Goal: Task Accomplishment & Management: Complete application form

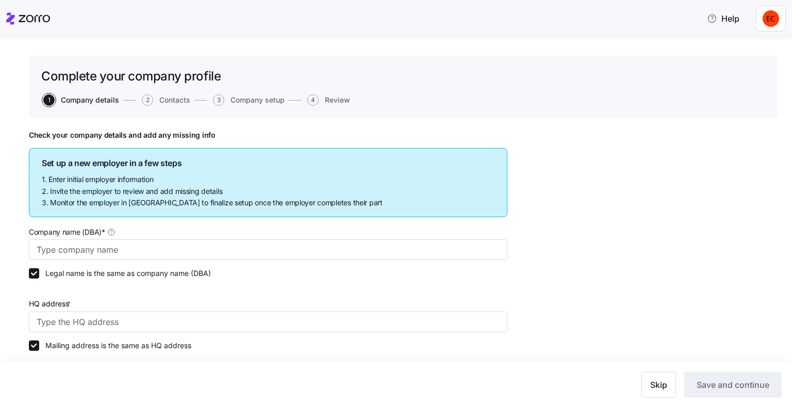
type input "Allegeant LLC"
type input "[STREET_ADDRESS]"
type input "640955384"
type input "Limited liability partnership"
type input "52512 - Health and Welfare Funds"
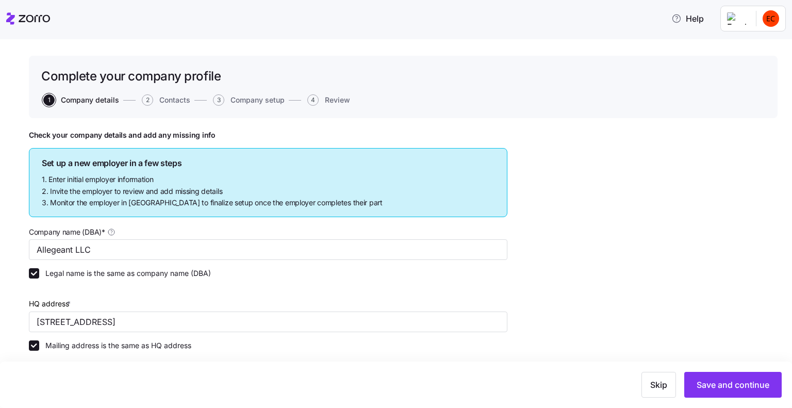
click at [14, 18] on icon at bounding box center [28, 18] width 44 height 12
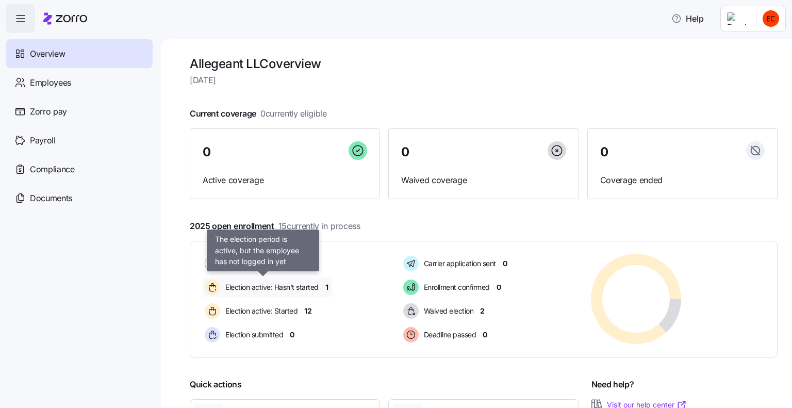
click at [309, 287] on span "Election active: Hasn't started" at bounding box center [270, 287] width 96 height 10
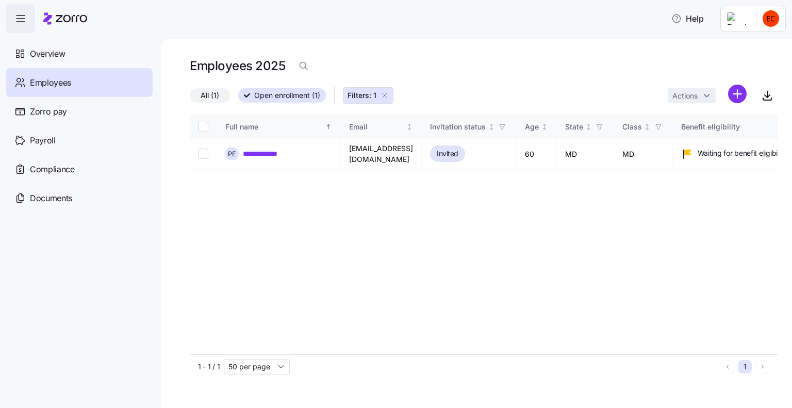
click at [385, 92] on icon "button" at bounding box center [384, 95] width 8 height 8
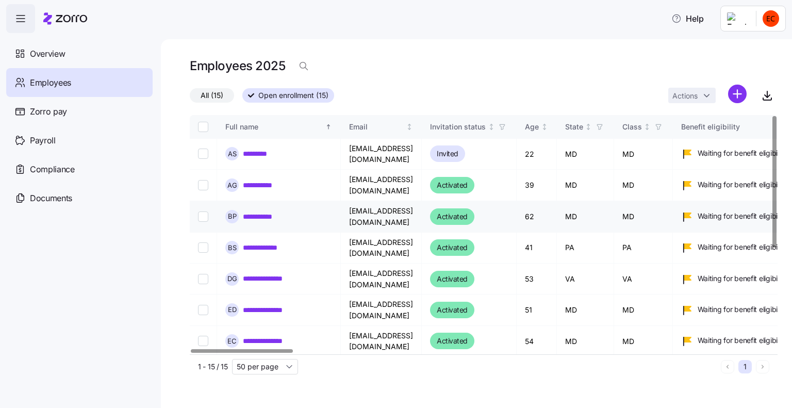
click at [264, 211] on link "**********" at bounding box center [262, 216] width 38 height 10
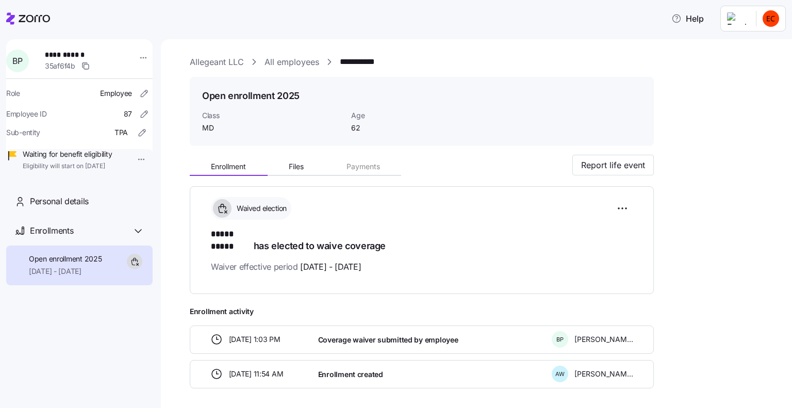
click at [280, 64] on link "All employees" at bounding box center [291, 62] width 55 height 13
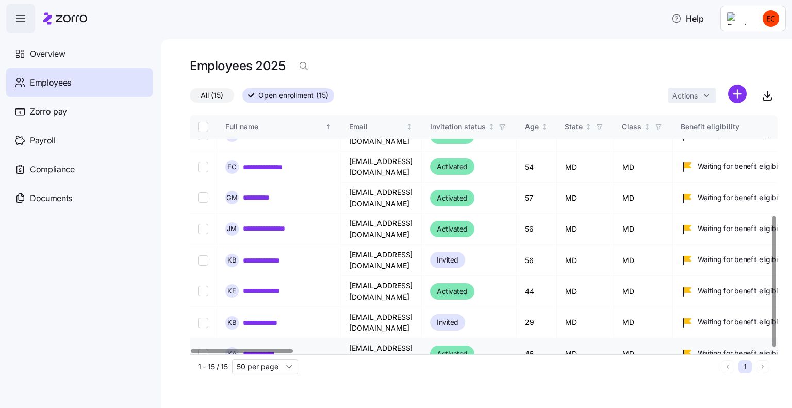
scroll to position [181, 0]
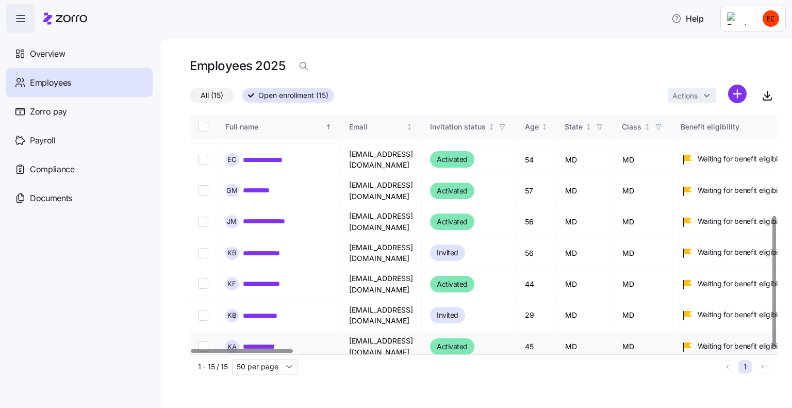
click at [272, 341] on link "**********" at bounding box center [263, 346] width 41 height 10
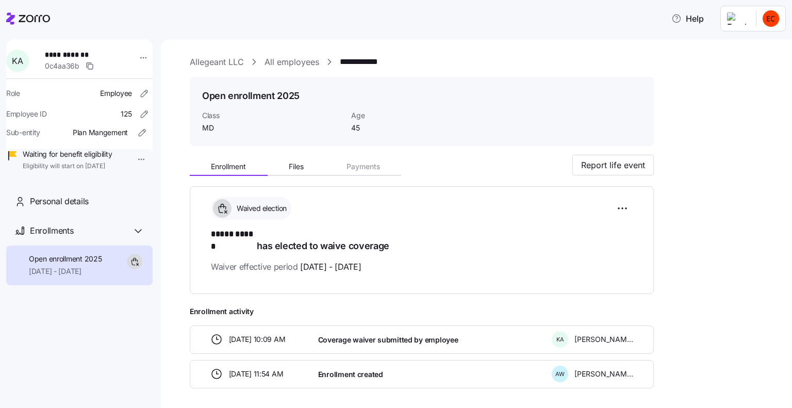
click at [278, 61] on link "All employees" at bounding box center [291, 62] width 55 height 13
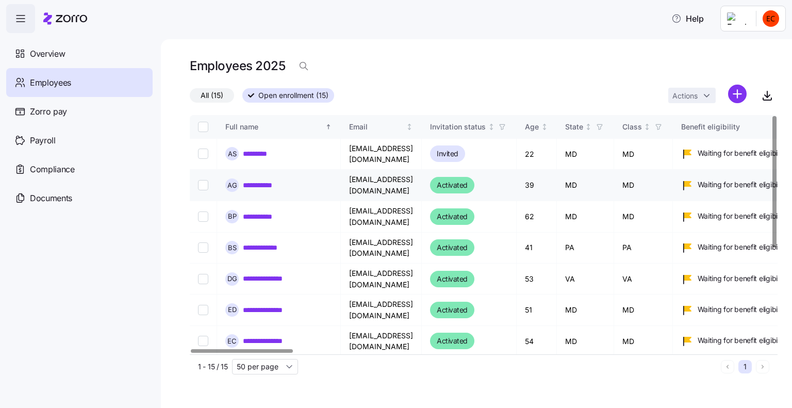
click at [258, 180] on link "**********" at bounding box center [262, 185] width 39 height 10
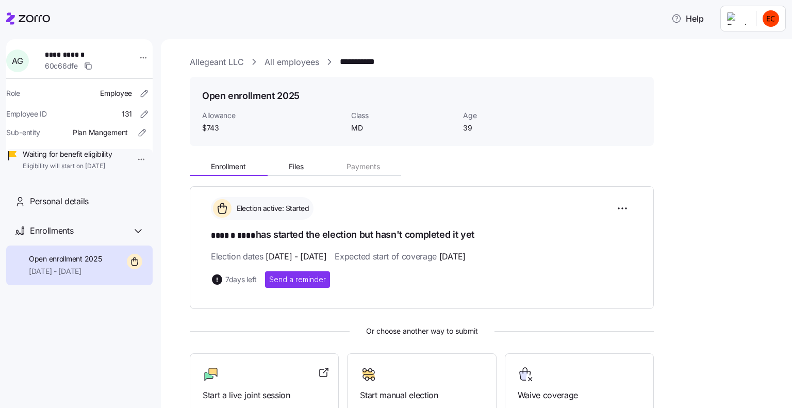
click at [226, 60] on link "Allegeant LLC" at bounding box center [217, 62] width 54 height 13
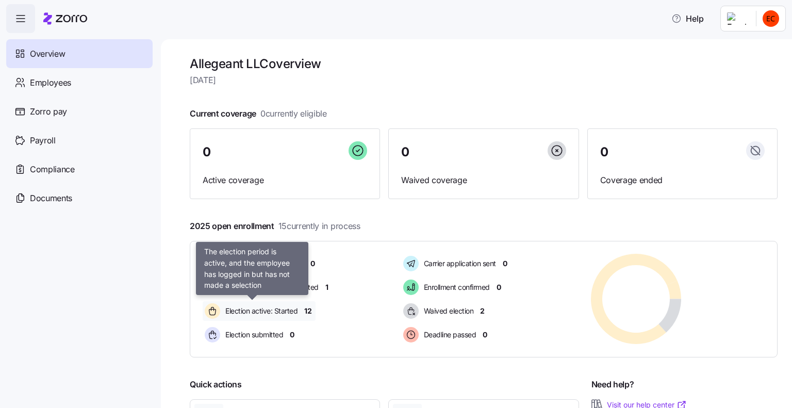
click at [280, 309] on span "Election active: Started" at bounding box center [259, 311] width 75 height 10
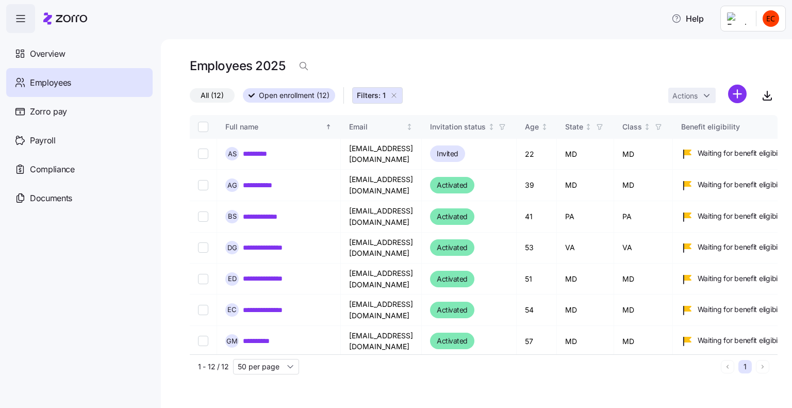
click at [770, 19] on html "**********" at bounding box center [396, 200] width 792 height 401
drag, startPoint x: 738, startPoint y: 45, endPoint x: 726, endPoint y: 45, distance: 12.4
click at [738, 45] on div "Personal view" at bounding box center [739, 46] width 61 height 11
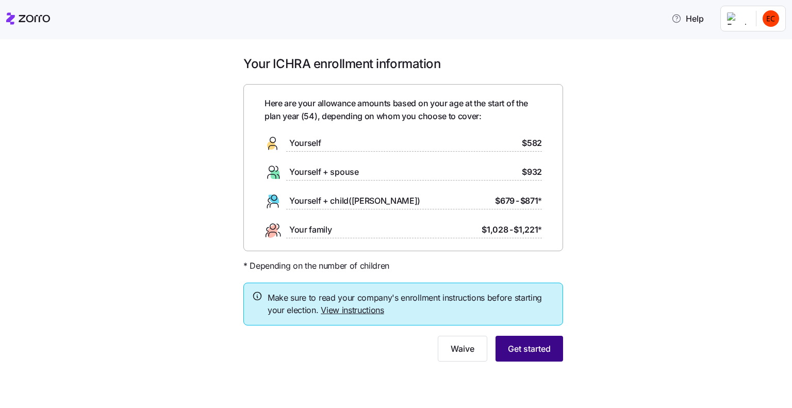
click at [536, 350] on span "Get started" at bounding box center [529, 348] width 43 height 12
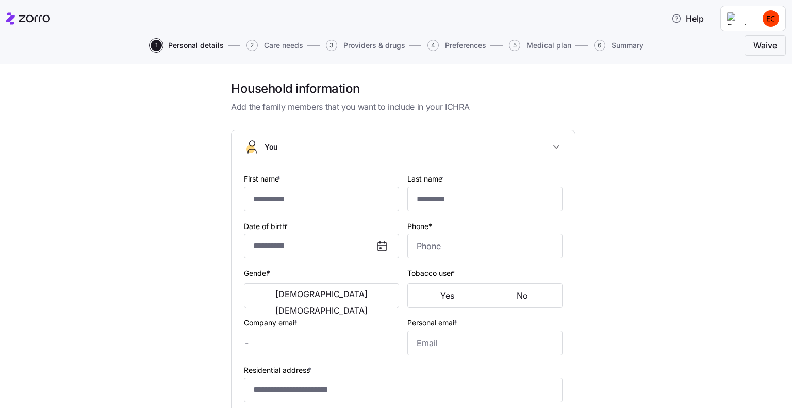
type input "********"
type input "******"
type input "[EMAIL_ADDRESS][DOMAIN_NAME]"
type input "**********"
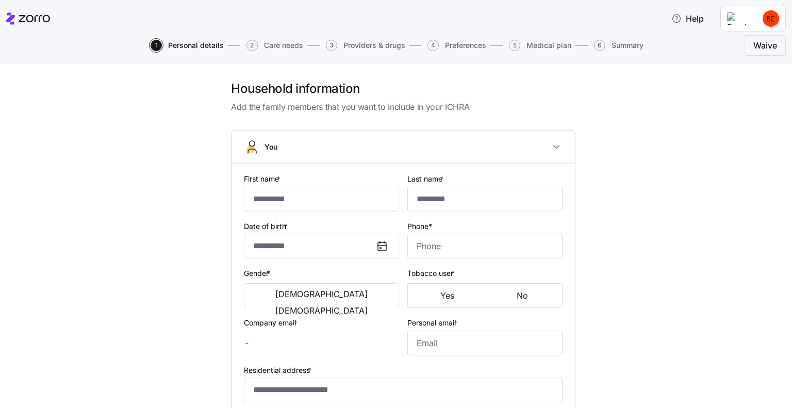
checkbox input "true"
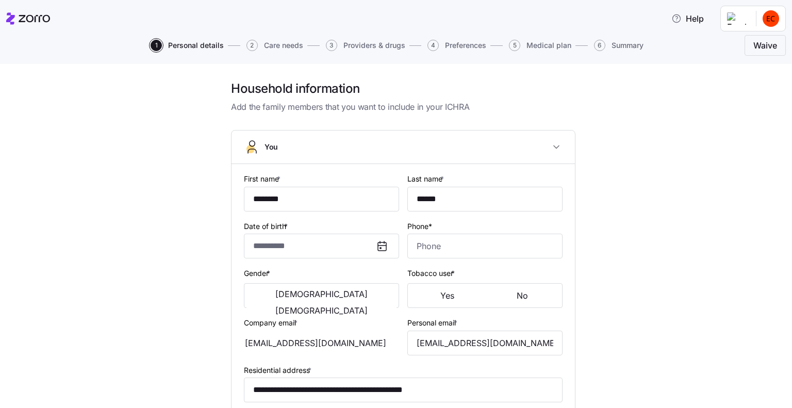
type input "**********"
type input "[PHONE_NUMBER]"
type input "Resident alien"
type input "Single"
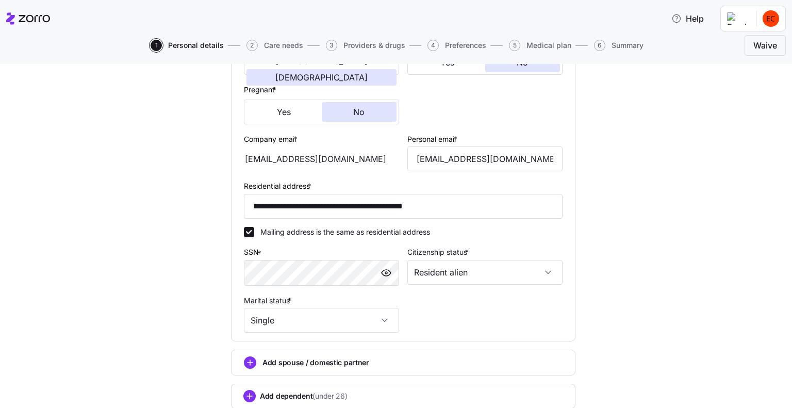
scroll to position [302, 0]
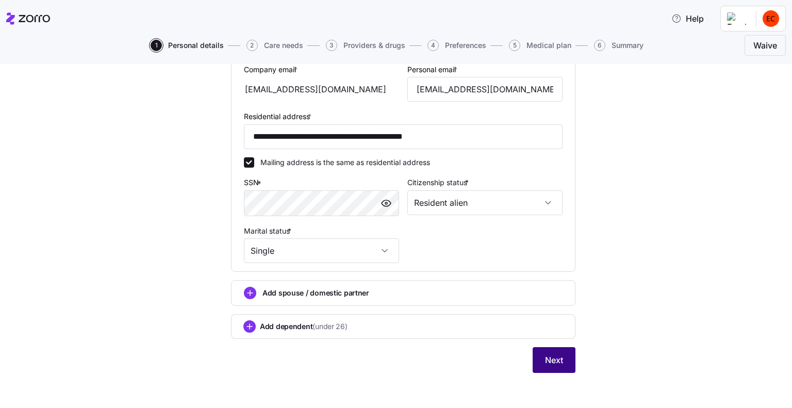
click at [548, 358] on span "Next" at bounding box center [554, 360] width 18 height 12
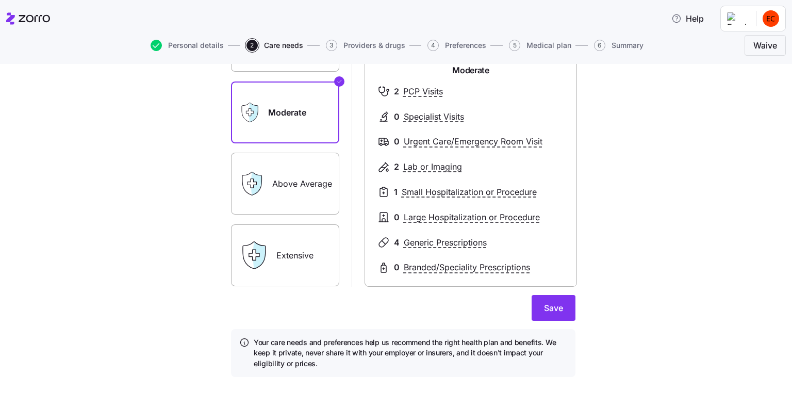
scroll to position [132, 0]
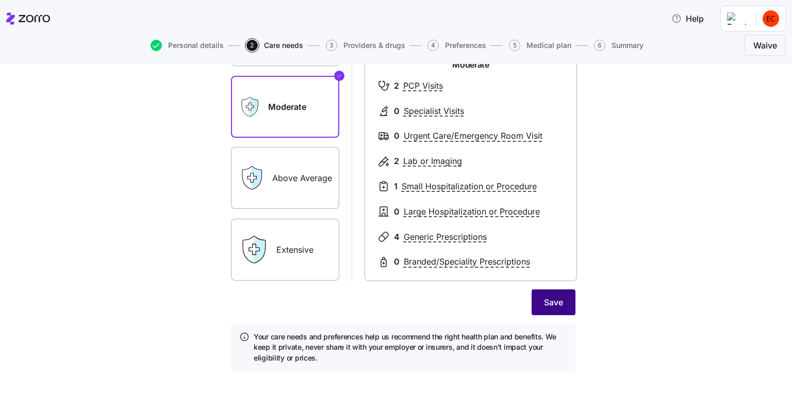
click at [546, 301] on span "Save" at bounding box center [553, 302] width 19 height 12
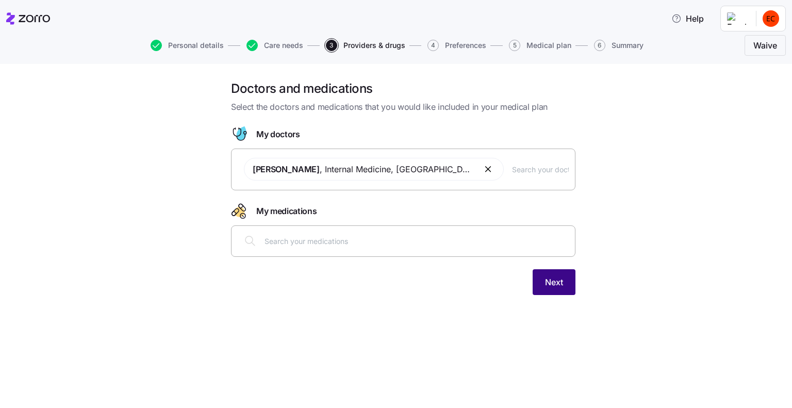
click at [548, 283] on span "Next" at bounding box center [554, 282] width 18 height 12
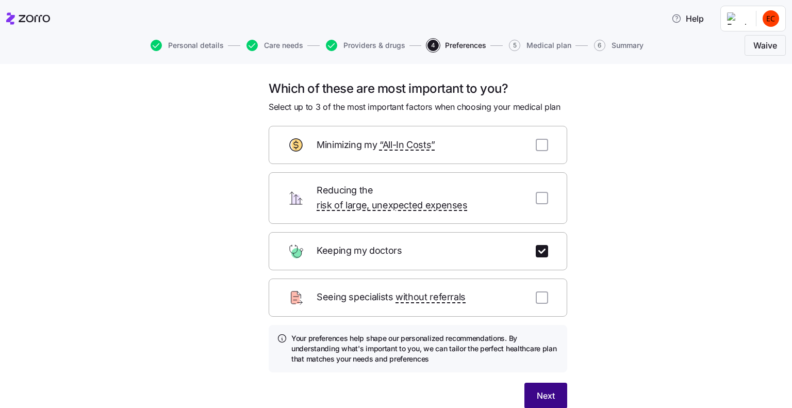
click at [548, 389] on span "Next" at bounding box center [545, 395] width 18 height 12
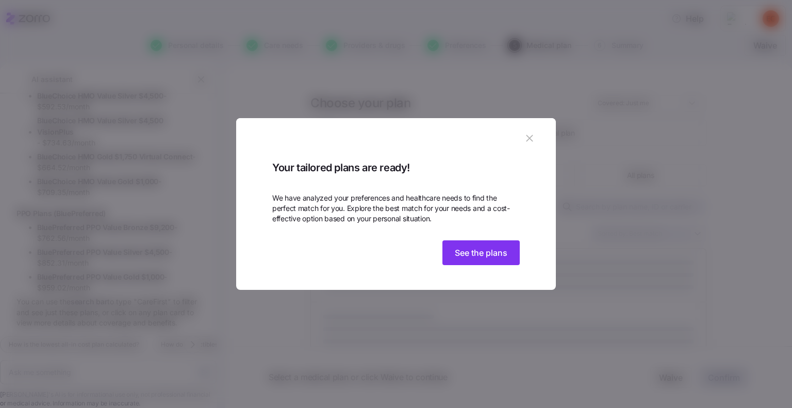
scroll to position [250, 0]
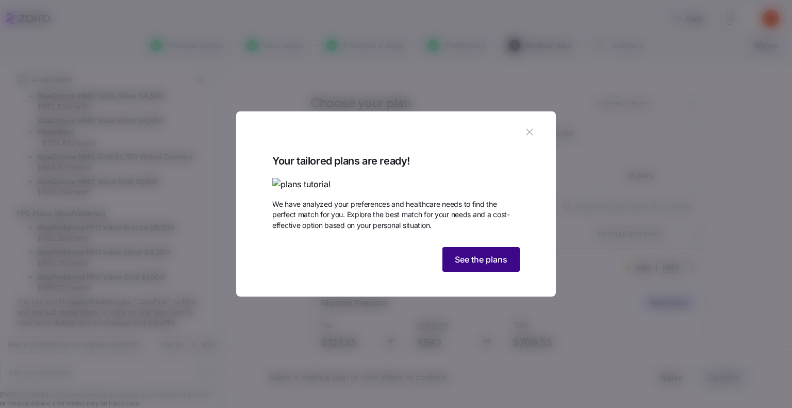
click at [474, 265] on span "See the plans" at bounding box center [481, 259] width 53 height 12
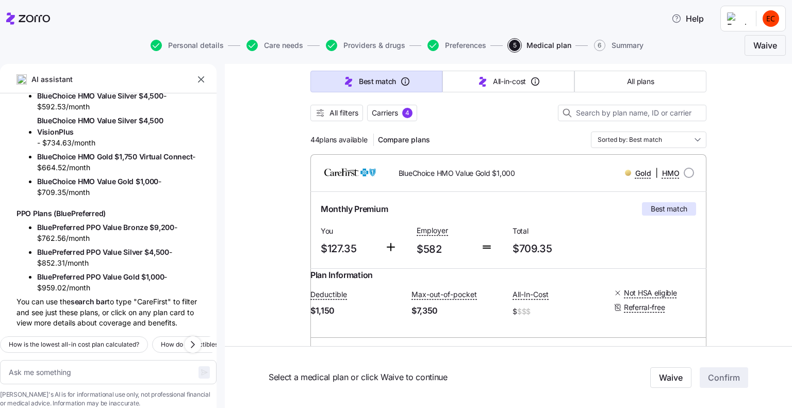
scroll to position [103, 0]
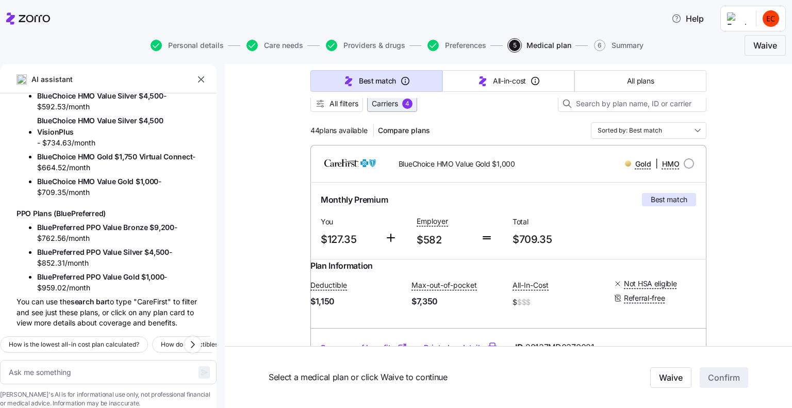
click at [390, 105] on span "Carriers" at bounding box center [385, 103] width 26 height 10
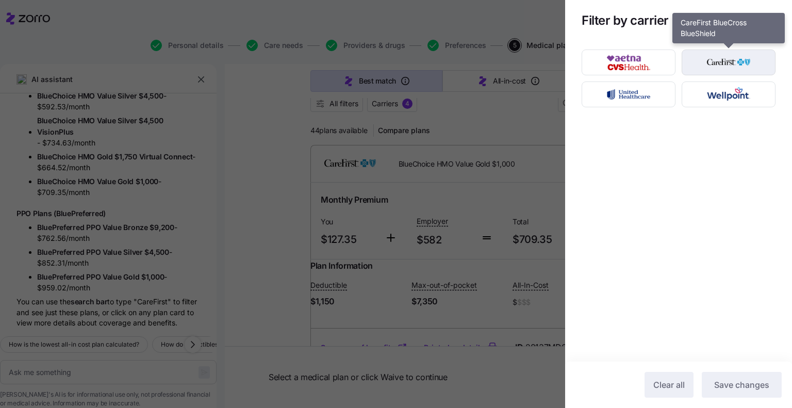
click at [711, 61] on img "button" at bounding box center [729, 62] width 76 height 21
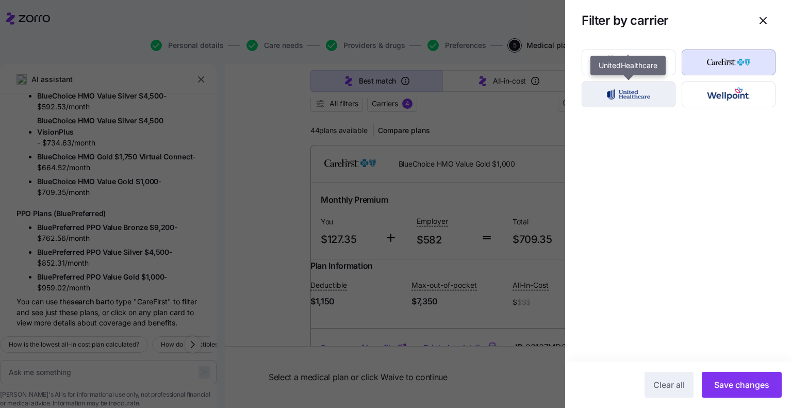
click at [637, 93] on img "button" at bounding box center [629, 94] width 76 height 21
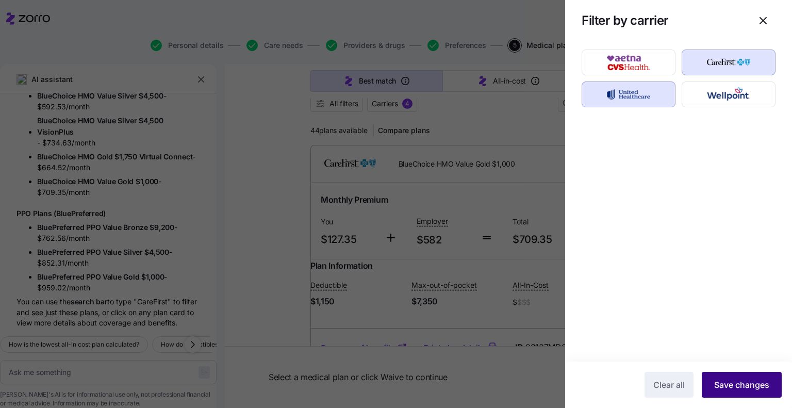
click at [732, 389] on span "Save changes" at bounding box center [741, 384] width 55 height 12
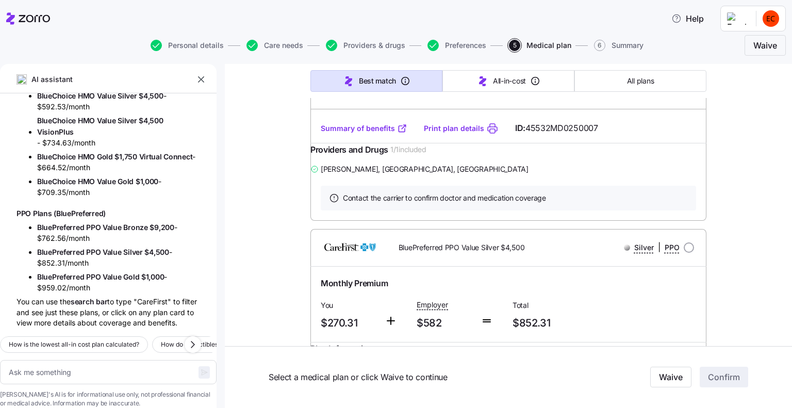
scroll to position [2752, 0]
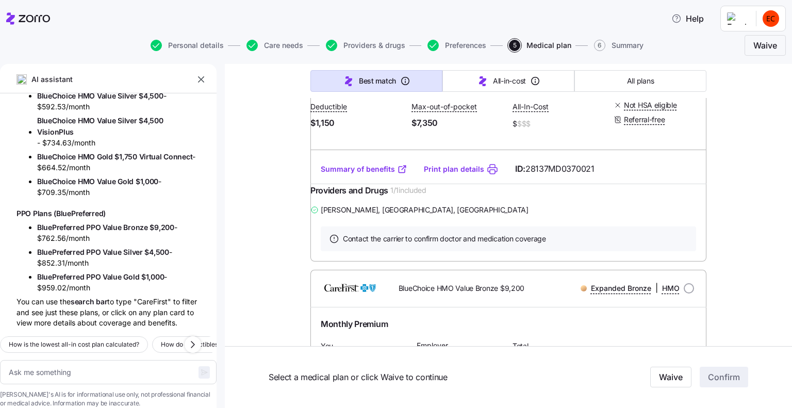
scroll to position [0, 0]
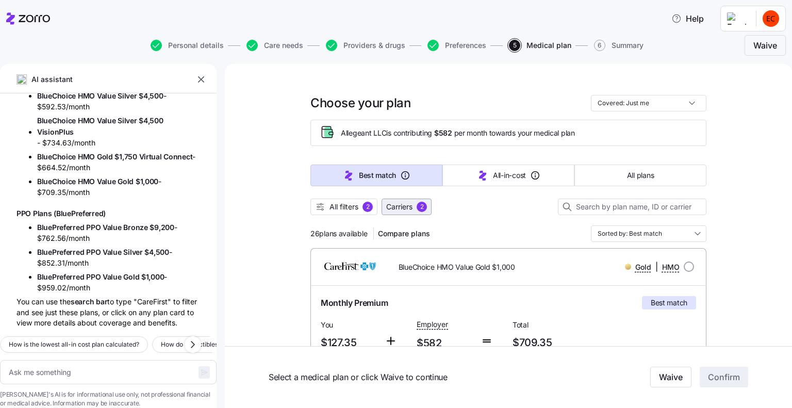
click at [399, 204] on span "Carriers" at bounding box center [399, 206] width 26 height 10
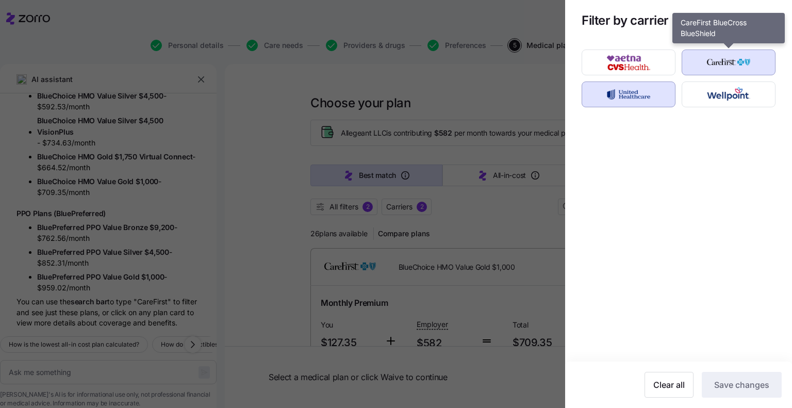
click at [713, 62] on img "button" at bounding box center [729, 62] width 76 height 21
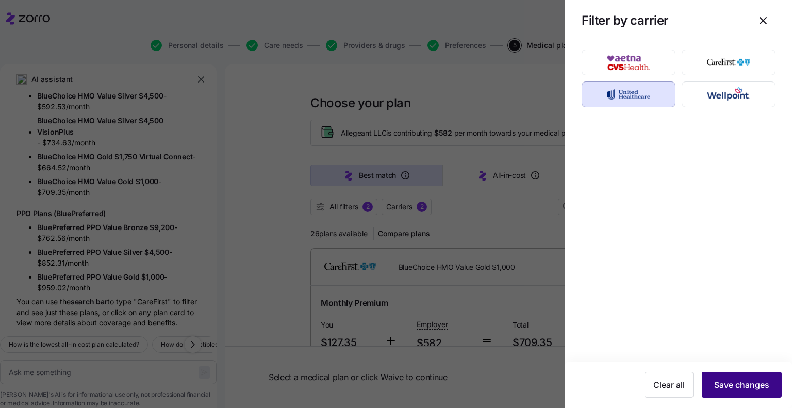
click at [731, 381] on span "Save changes" at bounding box center [741, 384] width 55 height 12
type textarea "x"
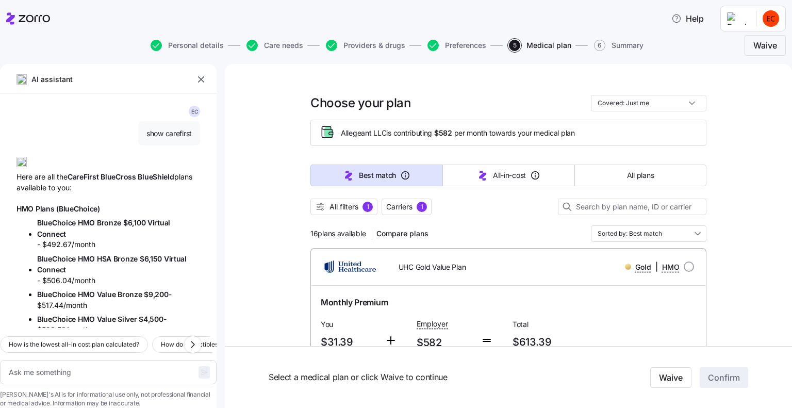
click at [203, 76] on icon "button" at bounding box center [201, 79] width 10 height 10
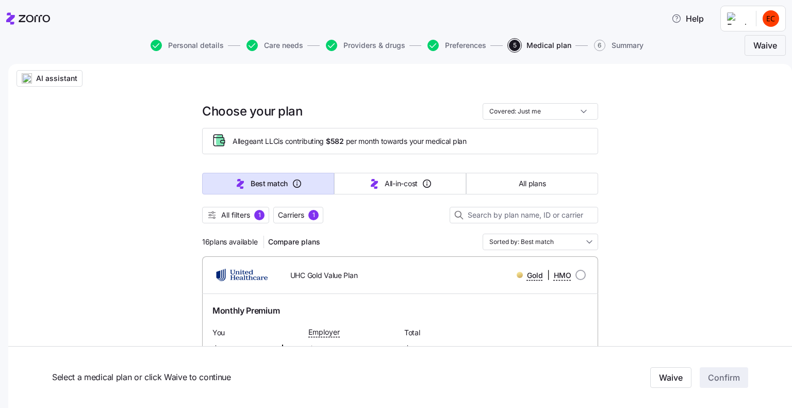
click at [771, 20] on html "Help Personal details Care needs Providers & drugs Preferences 5 Medical plan 6…" at bounding box center [396, 200] width 792 height 401
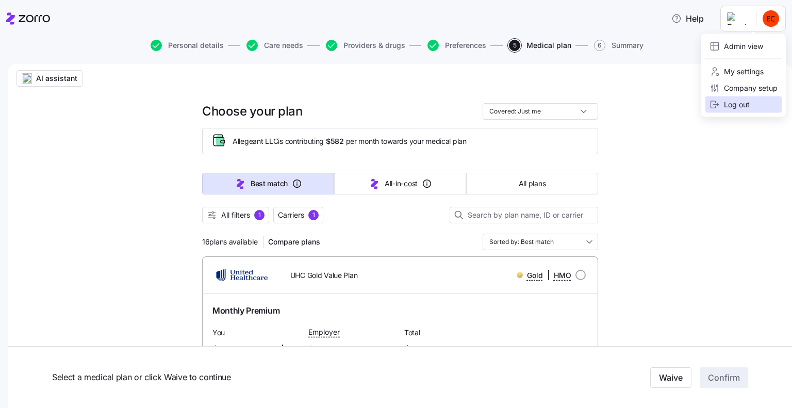
click at [736, 107] on div "Log out" at bounding box center [729, 104] width 40 height 11
